Goal: Information Seeking & Learning: Learn about a topic

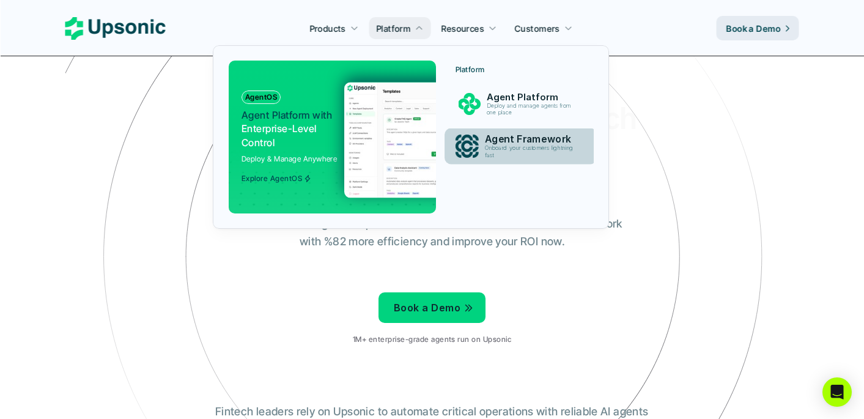
click at [527, 152] on p "Onboard your customers lightning fast" at bounding box center [532, 152] width 94 height 14
click at [507, 141] on p "Agent Framework" at bounding box center [532, 140] width 94 height 12
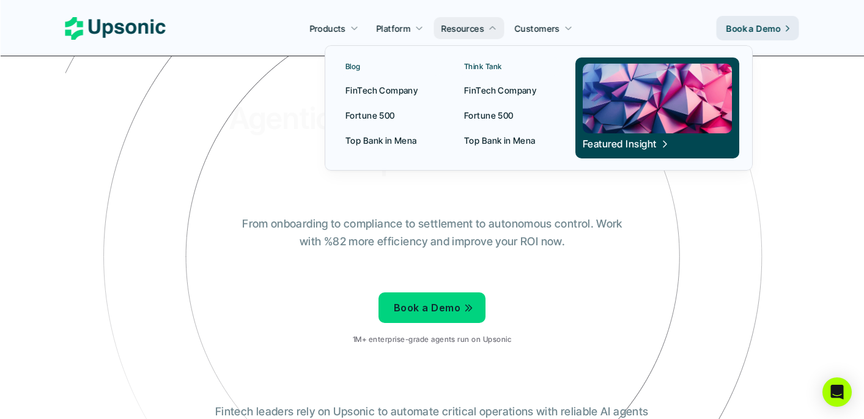
click at [503, 117] on p "Fortune 500" at bounding box center [489, 115] width 50 height 13
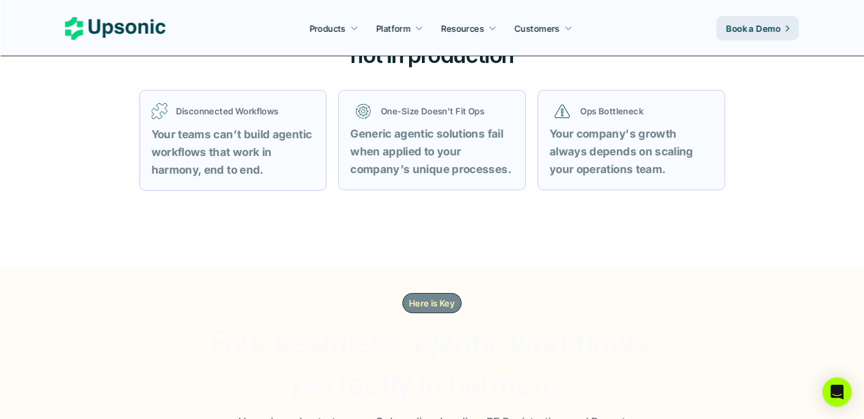
scroll to position [580, 0]
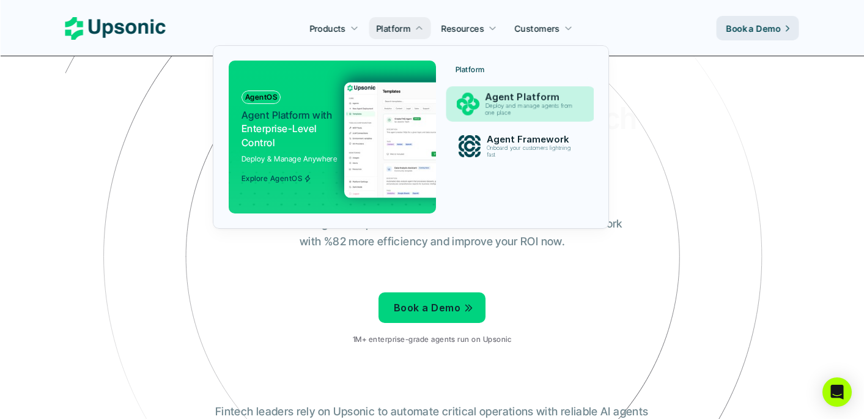
click at [519, 103] on p "Deploy and manage agents from one place" at bounding box center [531, 109] width 92 height 13
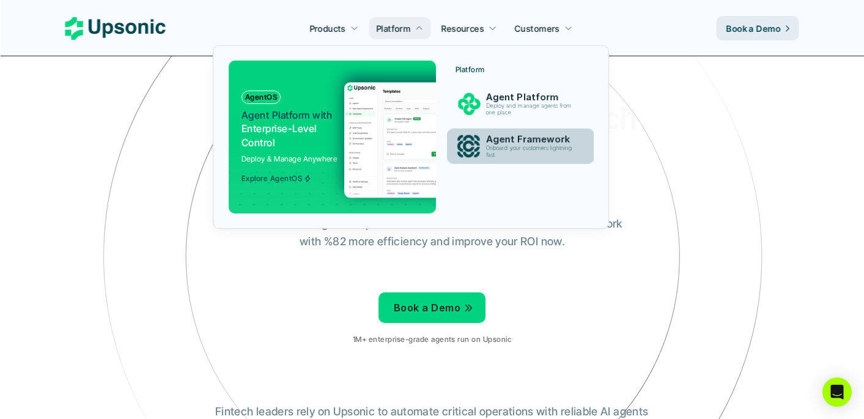
click at [518, 150] on p "Onboard your customers lightning fast" at bounding box center [530, 151] width 91 height 13
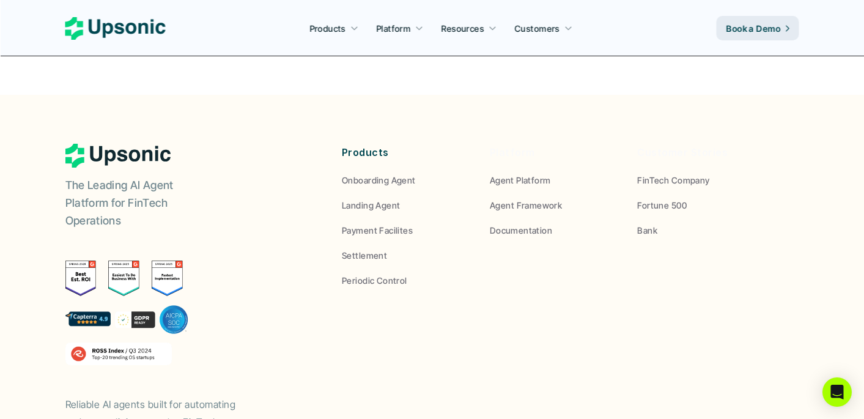
scroll to position [4619, 0]
click at [540, 200] on p "Agent Framework" at bounding box center [526, 206] width 72 height 13
click at [529, 175] on p "Agent Platform" at bounding box center [520, 181] width 61 height 13
click at [528, 200] on p "Agent Framework" at bounding box center [526, 206] width 72 height 13
click at [527, 225] on p "Documentation" at bounding box center [521, 231] width 62 height 13
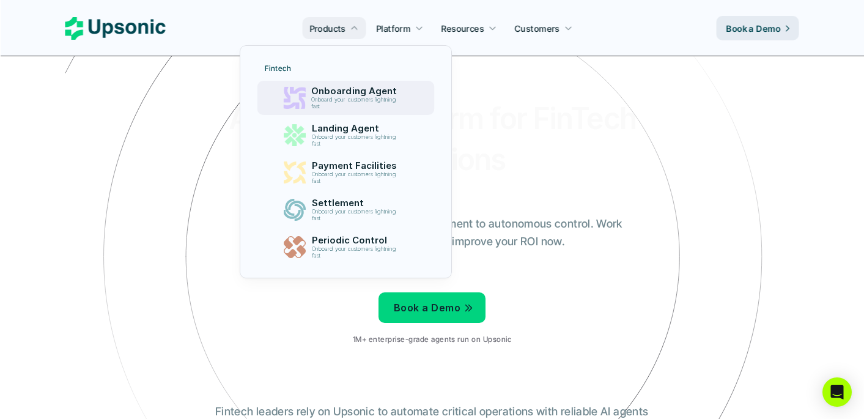
click at [332, 100] on p "Onboard your customers lightning fast" at bounding box center [355, 103] width 89 height 13
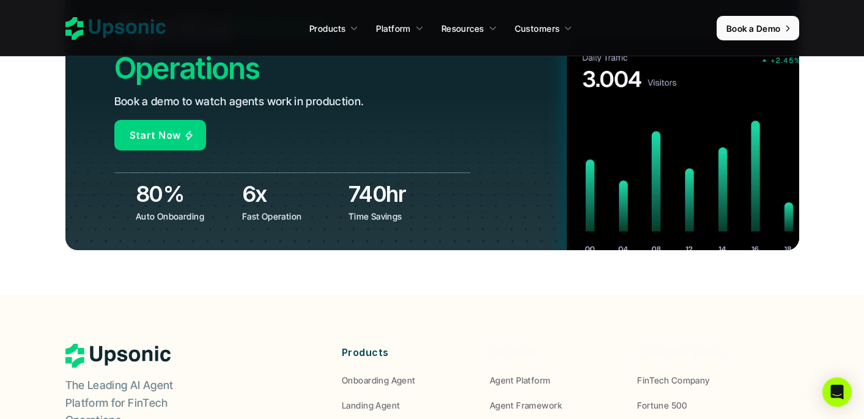
scroll to position [4557, 0]
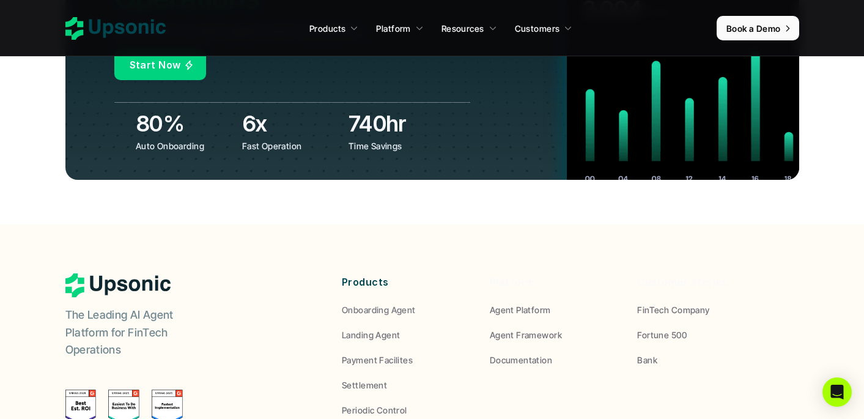
click at [380, 328] on p "Landing Agent" at bounding box center [371, 334] width 58 height 13
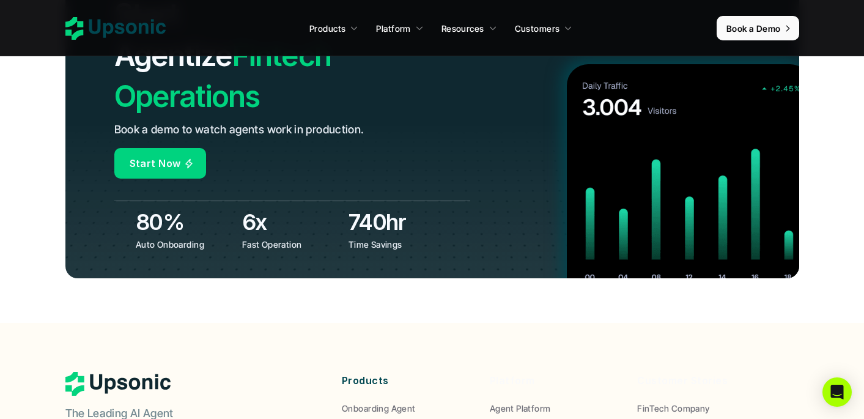
scroll to position [4754, 0]
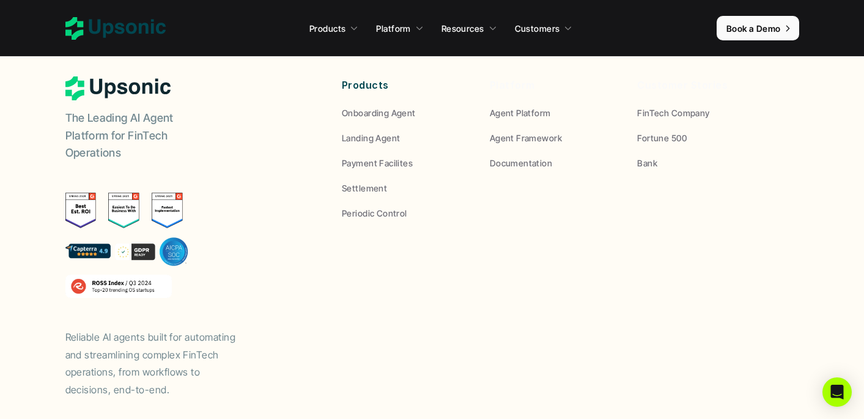
click at [128, 31] on use at bounding box center [115, 28] width 100 height 23
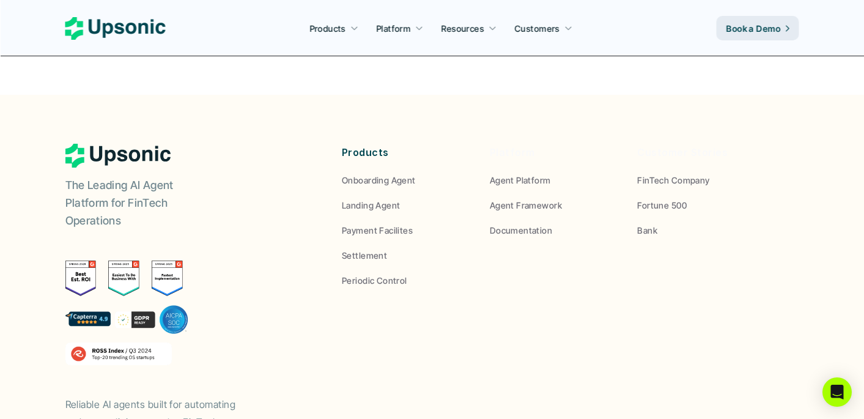
scroll to position [4615, 0]
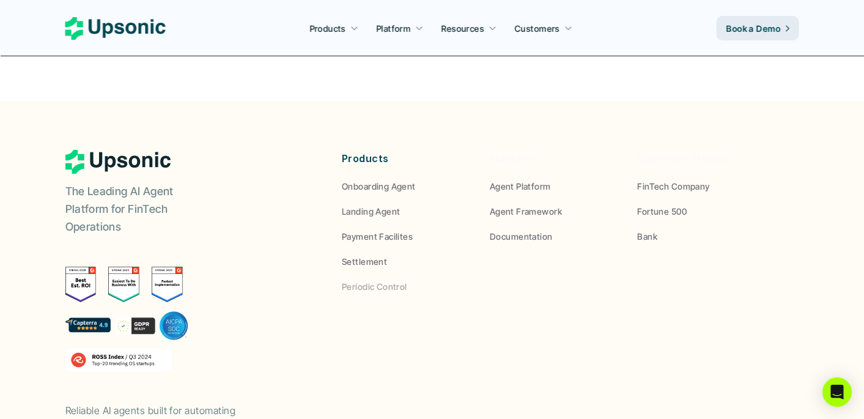
click at [529, 230] on p "Documentation" at bounding box center [521, 236] width 62 height 13
